Goal: Task Accomplishment & Management: Manage account settings

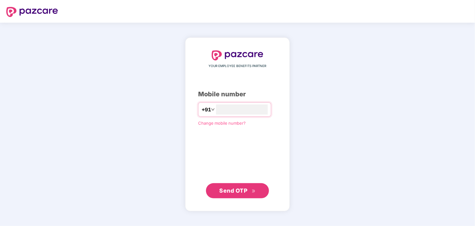
type input "**********"
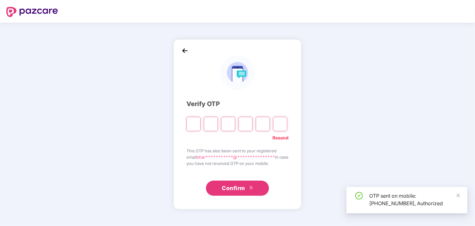
type input "*"
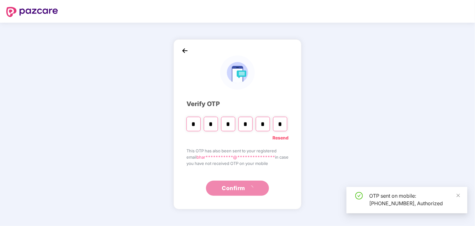
type input "*"
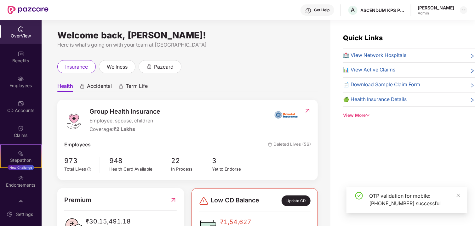
click at [14, 86] on div "Employees" at bounding box center [21, 86] width 42 height 6
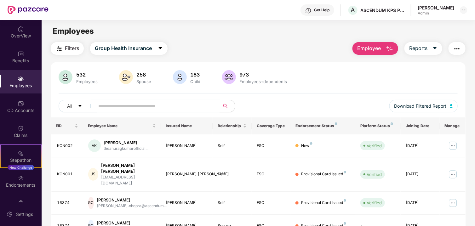
click at [147, 108] on input "text" at bounding box center [154, 105] width 113 height 9
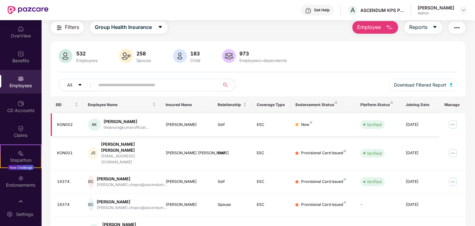
scroll to position [31, 0]
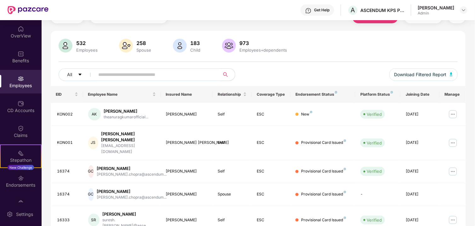
click at [128, 76] on input "text" at bounding box center [154, 74] width 113 height 9
drag, startPoint x: 183, startPoint y: 76, endPoint x: 120, endPoint y: 72, distance: 63.7
click at [120, 72] on input "text" at bounding box center [154, 74] width 113 height 9
click at [114, 71] on input "text" at bounding box center [154, 74] width 113 height 9
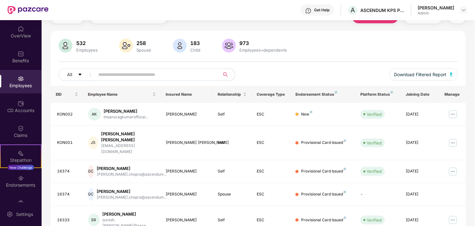
click at [114, 71] on input "text" at bounding box center [154, 74] width 113 height 9
click at [136, 78] on input "text" at bounding box center [154, 74] width 113 height 9
click at [136, 74] on input "text" at bounding box center [154, 74] width 113 height 9
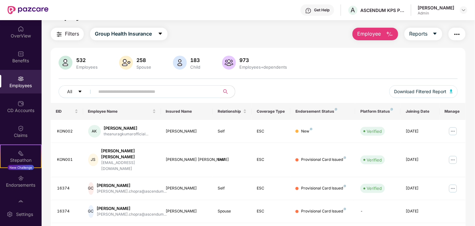
scroll to position [0, 0]
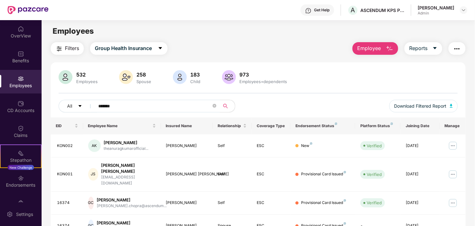
type input "*******"
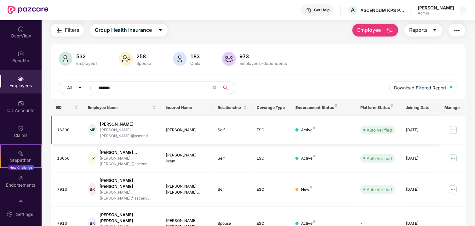
scroll to position [28, 0]
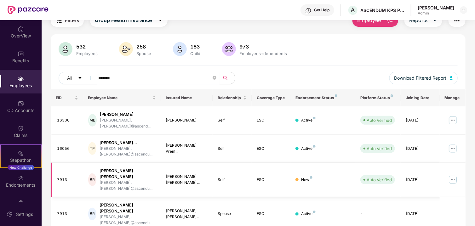
click at [452, 175] on img at bounding box center [453, 180] width 10 height 10
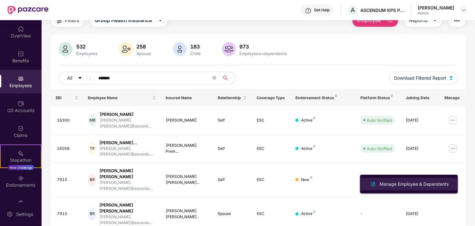
click at [404, 185] on div "Manage Employee & Dependents" at bounding box center [413, 184] width 71 height 7
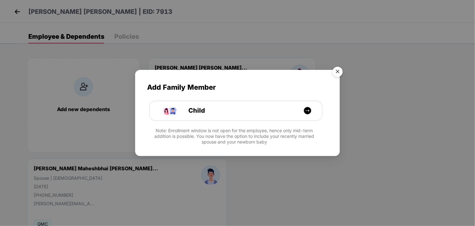
click at [337, 70] on img "Close" at bounding box center [338, 73] width 18 height 18
